Goal: Find specific page/section: Find specific page/section

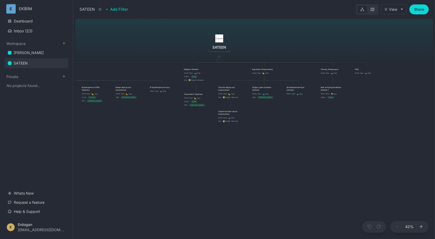
click at [392, 51] on div "SATEEN ÜRÜN Node Type : 👟 Step Mağaza Yönetimi Node Type : 👟 Step Status : Done…" at bounding box center [253, 128] width 357 height 223
click at [291, 39] on div "SATEEN ÜRÜN Node Type : 👟 Step Mağaza Yönetimi Node Type : 👟 Step Status : Done…" at bounding box center [253, 128] width 357 height 223
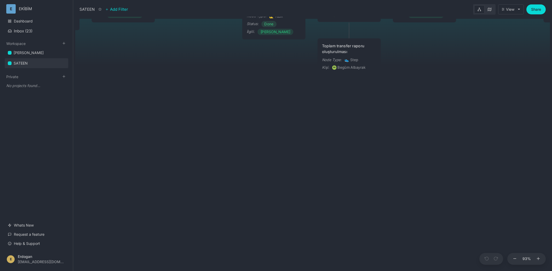
drag, startPoint x: 164, startPoint y: 167, endPoint x: 280, endPoint y: 218, distance: 126.6
click at [280, 218] on div "SATEEN ÜRÜN Node Type : 👟 Step Mağaza Yönetimi Node Type : 👟 Step Status : Done…" at bounding box center [312, 144] width 475 height 254
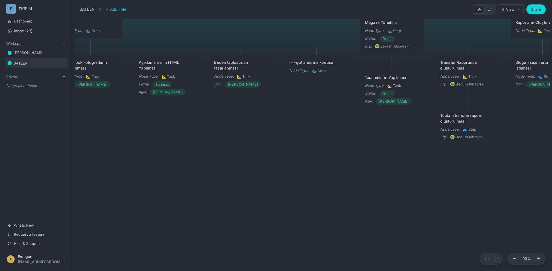
drag, startPoint x: 277, startPoint y: 194, endPoint x: 303, endPoint y: 222, distance: 37.9
click at [303, 222] on div "SATEEN ÜRÜN Node Type : 👟 Step Mağaza Yönetimi Node Type : 👟 Step Status : Done…" at bounding box center [312, 144] width 475 height 254
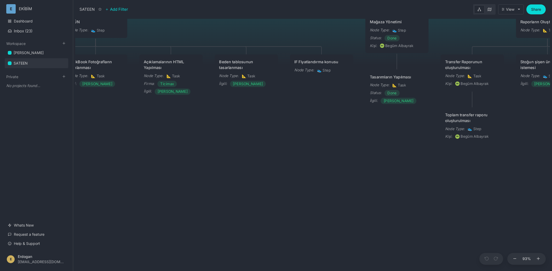
drag, startPoint x: 311, startPoint y: 197, endPoint x: 430, endPoint y: 231, distance: 124.2
click at [430, 231] on div "SATEEN ÜRÜN Node Type : 👟 Step Mağaza Yönetimi Node Type : 👟 Step Status : Done…" at bounding box center [312, 144] width 475 height 254
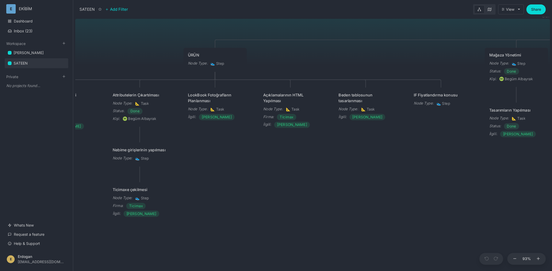
click at [172, 239] on div "SATEEN ÜRÜN Node Type : 👟 Step Mağaza Yönetimi Node Type : 👟 Step Status : Done…" at bounding box center [312, 144] width 475 height 254
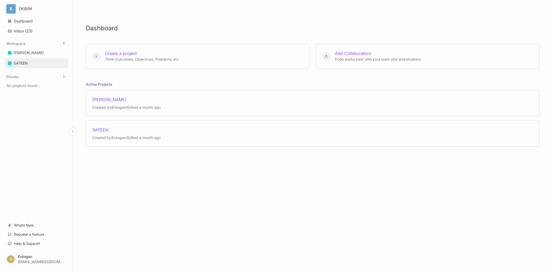
click at [25, 63] on div "SATEEN" at bounding box center [21, 63] width 14 height 6
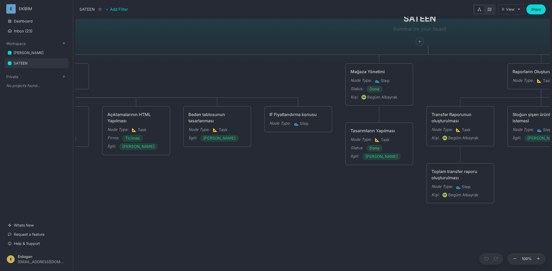
drag, startPoint x: 210, startPoint y: 93, endPoint x: 319, endPoint y: 47, distance: 118.6
click at [319, 47] on div "SATEEN ÜRÜN Node Type : 👟 Step Mağaza Yönetimi Node Type : 👟 Step Status : Done…" at bounding box center [312, 144] width 475 height 254
